Goal: Information Seeking & Learning: Learn about a topic

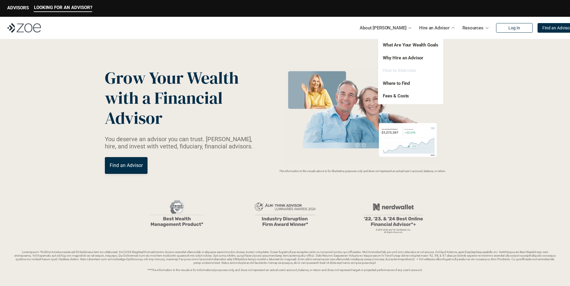
click at [396, 69] on link "How to Interview" at bounding box center [399, 70] width 33 height 5
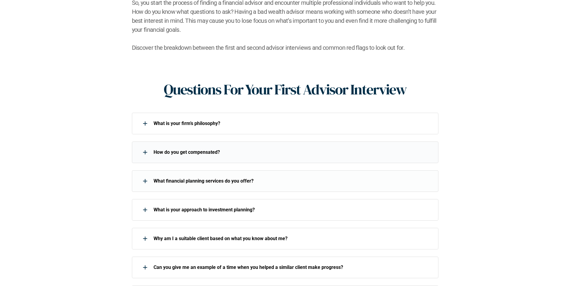
scroll to position [240, 0]
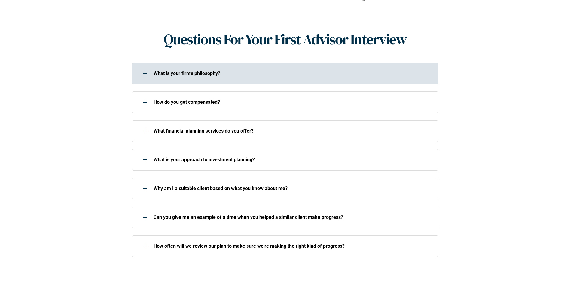
click at [143, 68] on div at bounding box center [145, 74] width 12 height 12
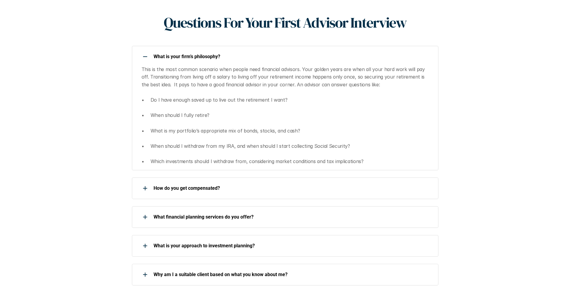
scroll to position [270, 0]
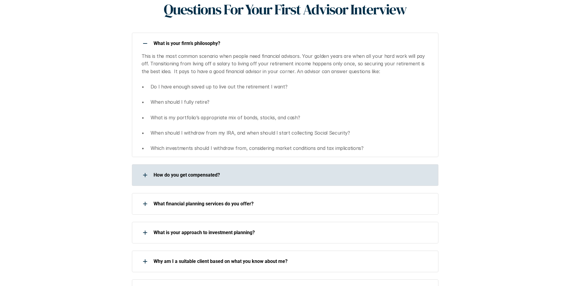
click at [139, 169] on div at bounding box center [145, 175] width 12 height 12
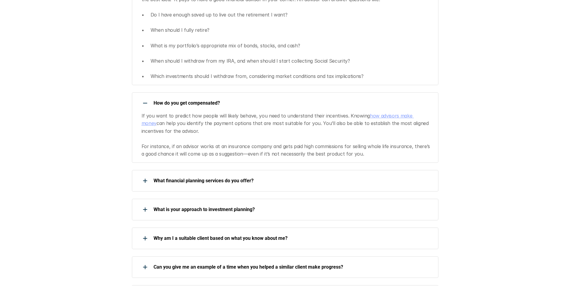
scroll to position [360, 0]
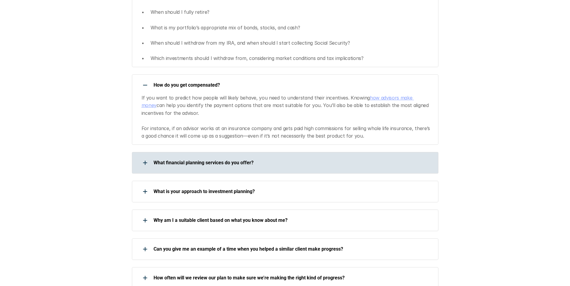
click at [144, 163] on use at bounding box center [145, 163] width 4 height 1
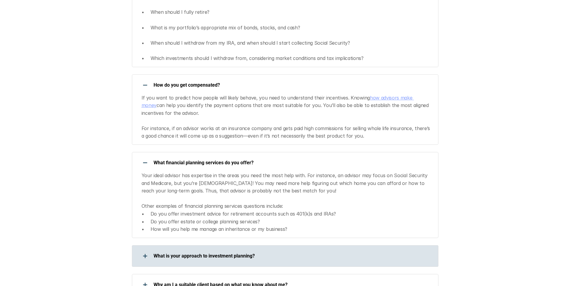
click at [140, 250] on div at bounding box center [145, 256] width 12 height 12
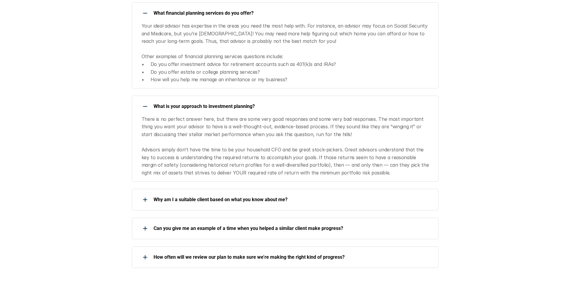
scroll to position [511, 0]
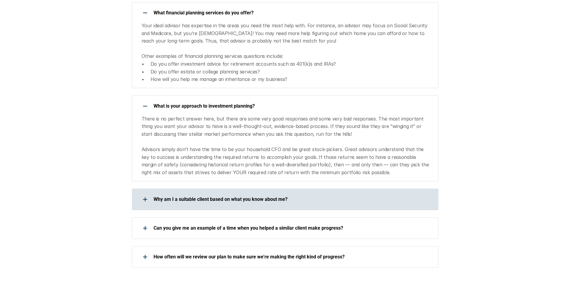
click at [134, 194] on div "Why am I a suitable client based on what you know about me?" at bounding box center [281, 200] width 298 height 12
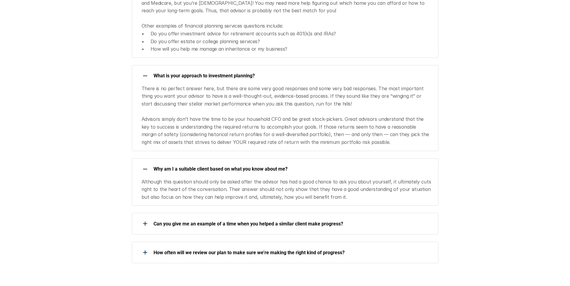
scroll to position [571, 0]
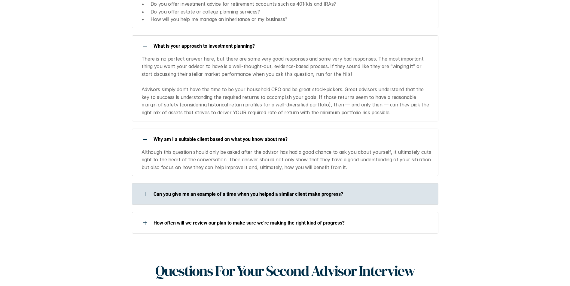
click at [144, 188] on div at bounding box center [145, 194] width 12 height 12
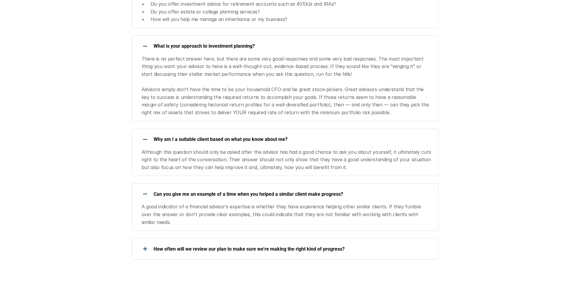
scroll to position [601, 0]
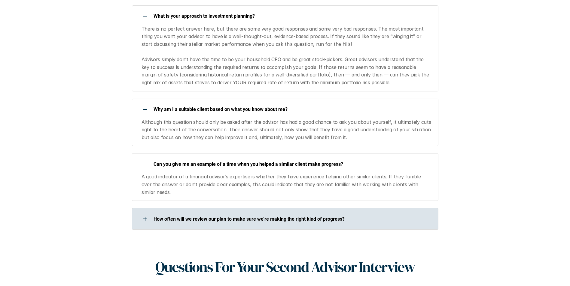
click at [140, 213] on div at bounding box center [145, 219] width 12 height 12
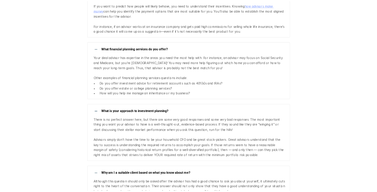
scroll to position [480, 0]
